Goal: Register for event/course

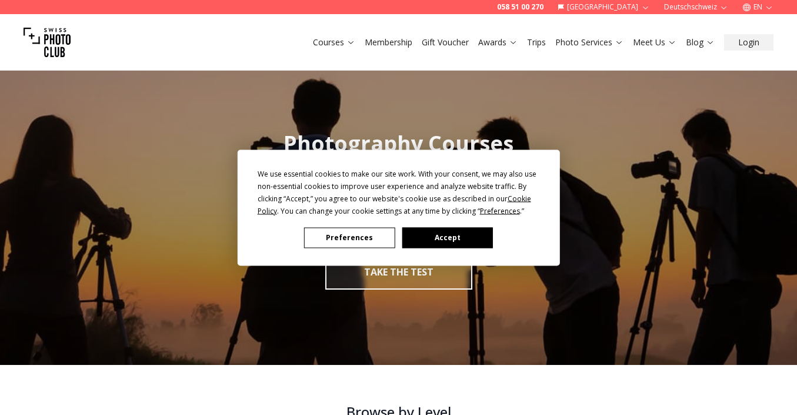
click at [412, 233] on button "Accept" at bounding box center [447, 237] width 91 height 21
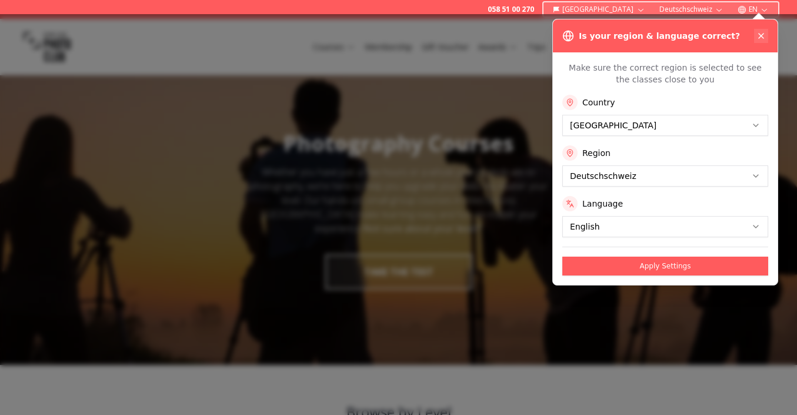
click at [761, 29] on button at bounding box center [761, 36] width 14 height 14
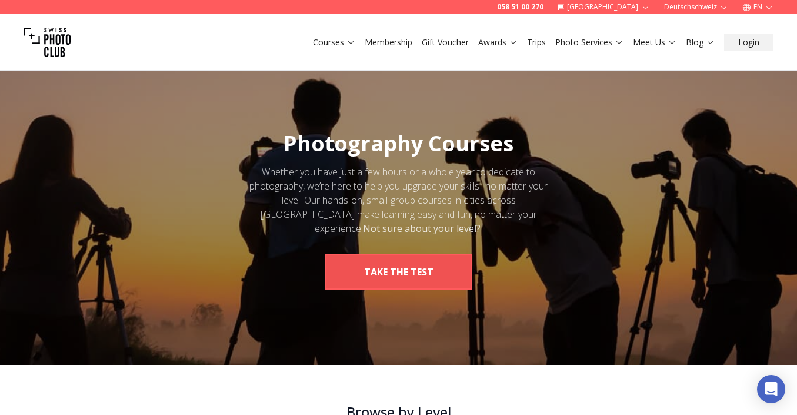
click at [370, 267] on button "take the test" at bounding box center [398, 271] width 147 height 35
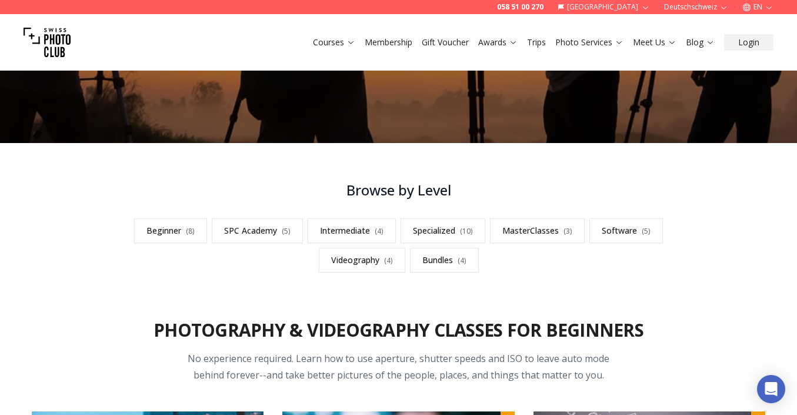
scroll to position [224, 0]
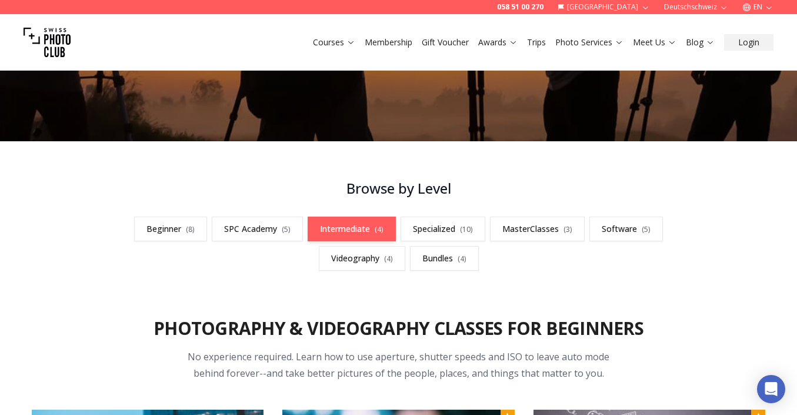
click at [354, 227] on link "Intermediate ( 4 )" at bounding box center [352, 229] width 88 height 25
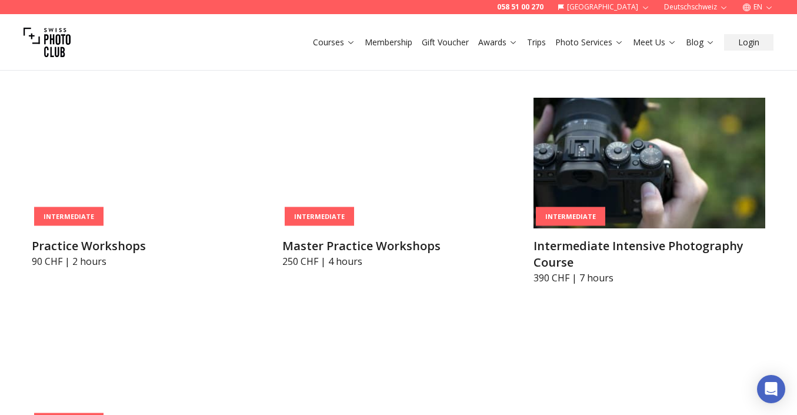
scroll to position [1783, 0]
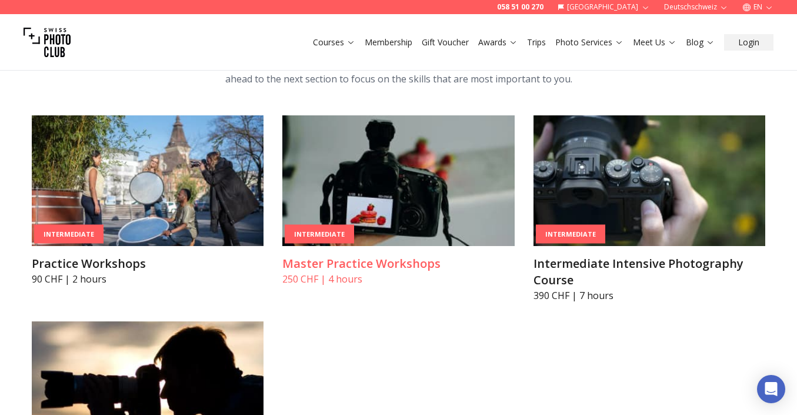
click at [373, 265] on h3 "Master Practice Workshops" at bounding box center [398, 263] width 232 height 16
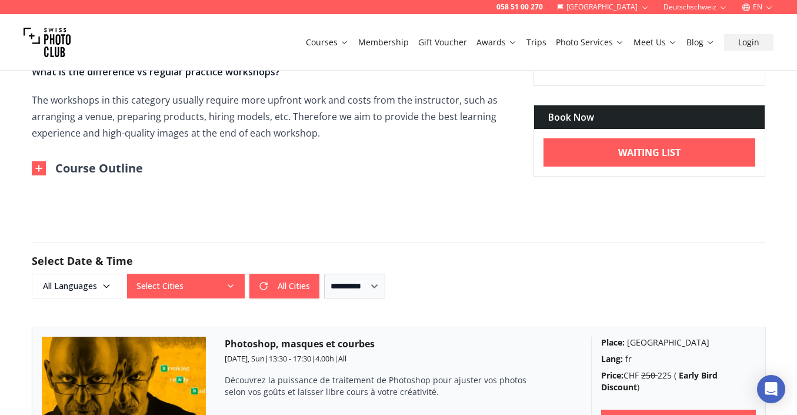
scroll to position [602, 0]
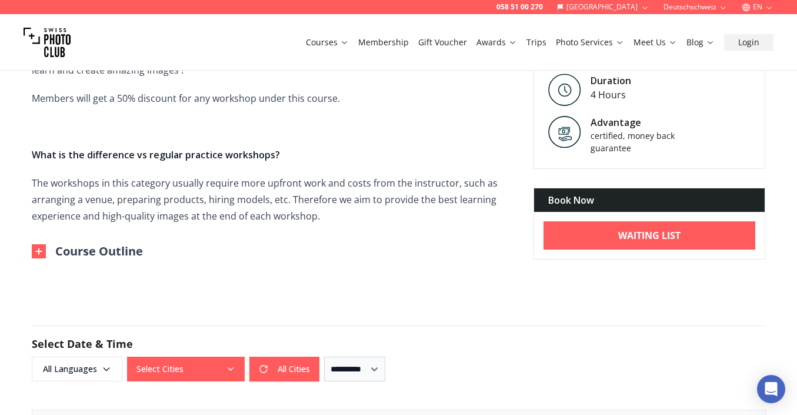
click at [42, 244] on img at bounding box center [39, 251] width 14 height 14
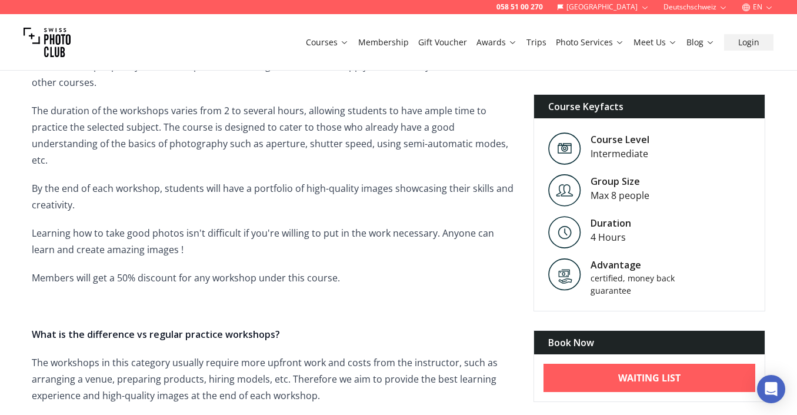
scroll to position [428, 0]
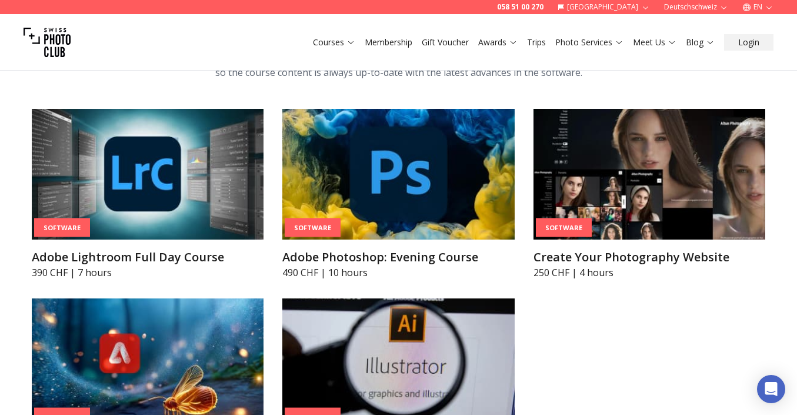
scroll to position [3538, 0]
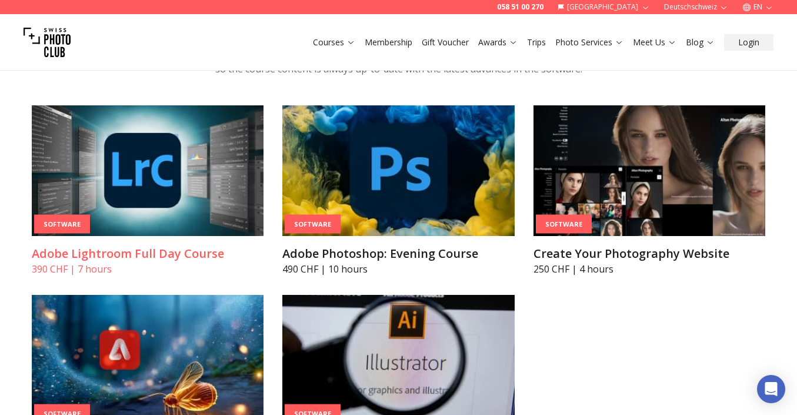
click at [217, 197] on img at bounding box center [148, 170] width 232 height 131
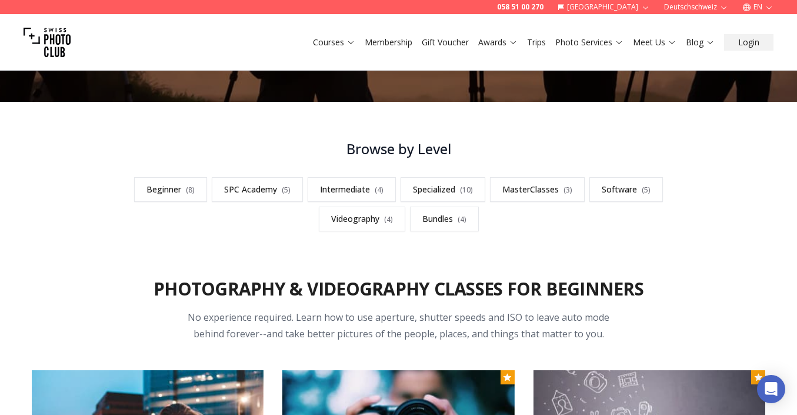
scroll to position [224, 0]
